Goal: Navigation & Orientation: Understand site structure

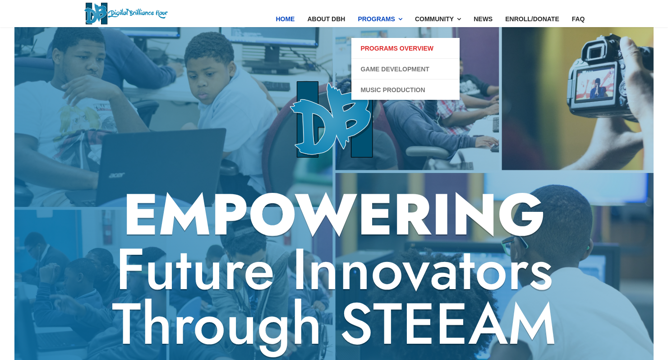
click at [390, 48] on link "Programs Overview" at bounding box center [397, 48] width 73 height 11
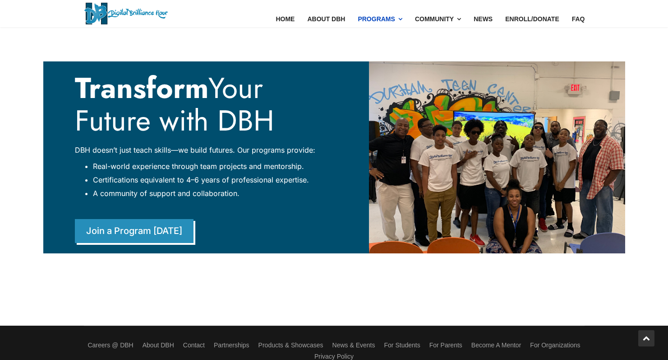
scroll to position [2111, 0]
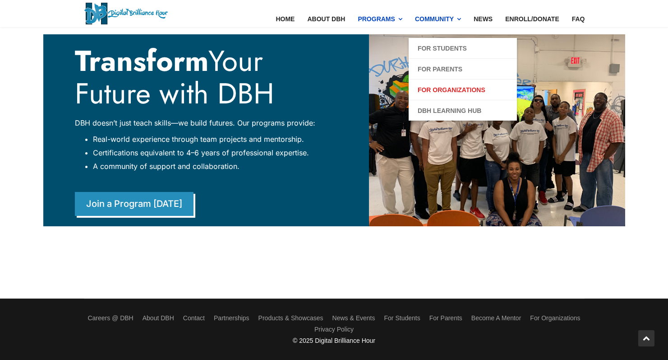
click at [452, 89] on link "For Organizations" at bounding box center [452, 89] width 68 height 11
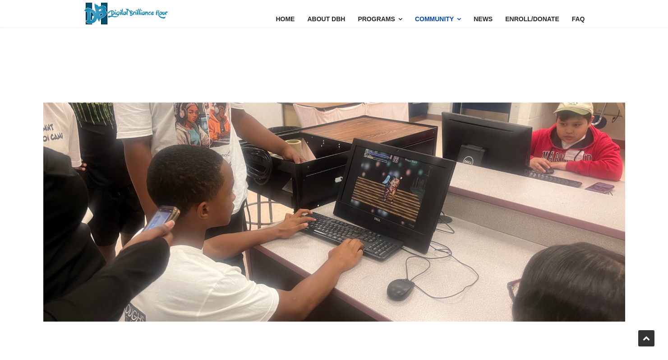
scroll to position [4452, 0]
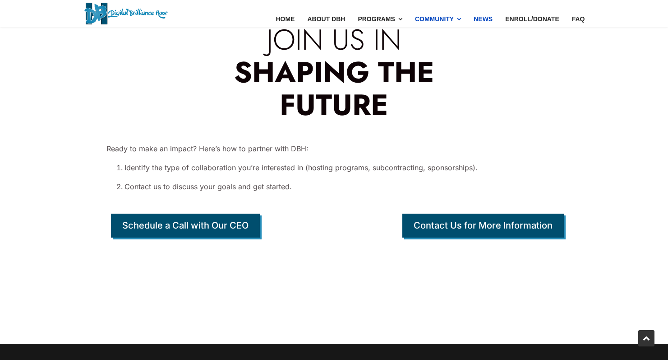
click at [490, 19] on link "News" at bounding box center [484, 19] width 32 height 38
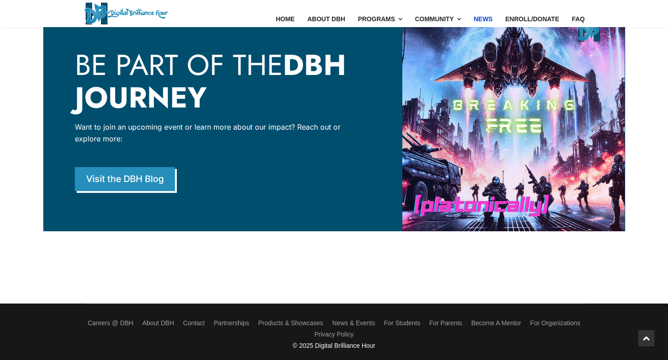
scroll to position [1524, 0]
